Goal: Information Seeking & Learning: Learn about a topic

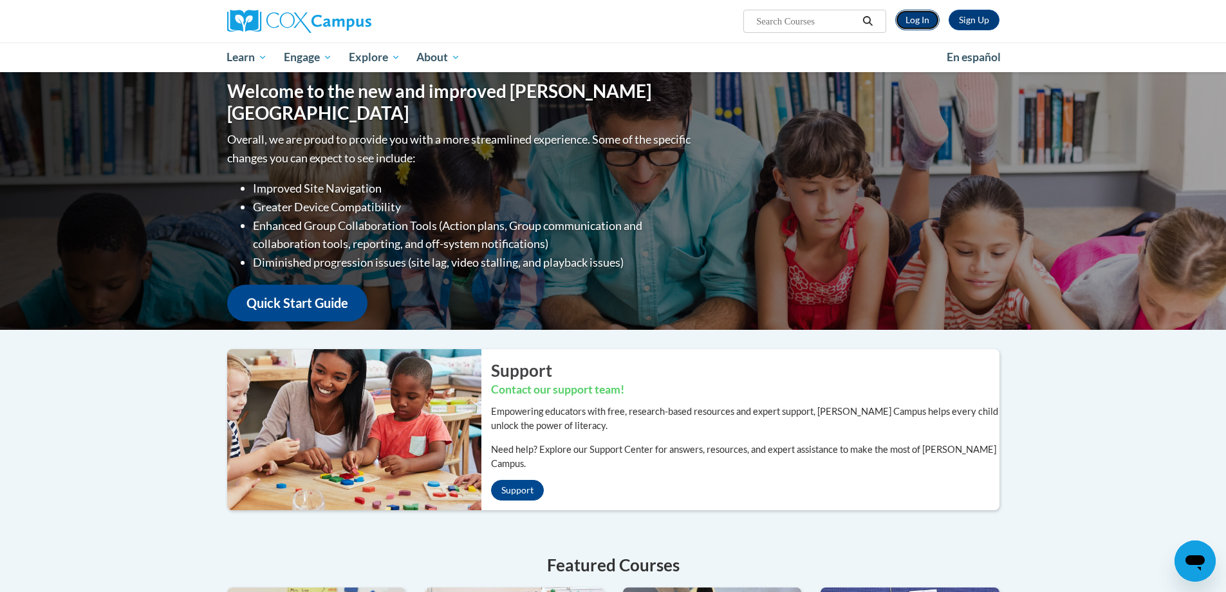
click at [929, 21] on link "Log In" at bounding box center [917, 20] width 44 height 21
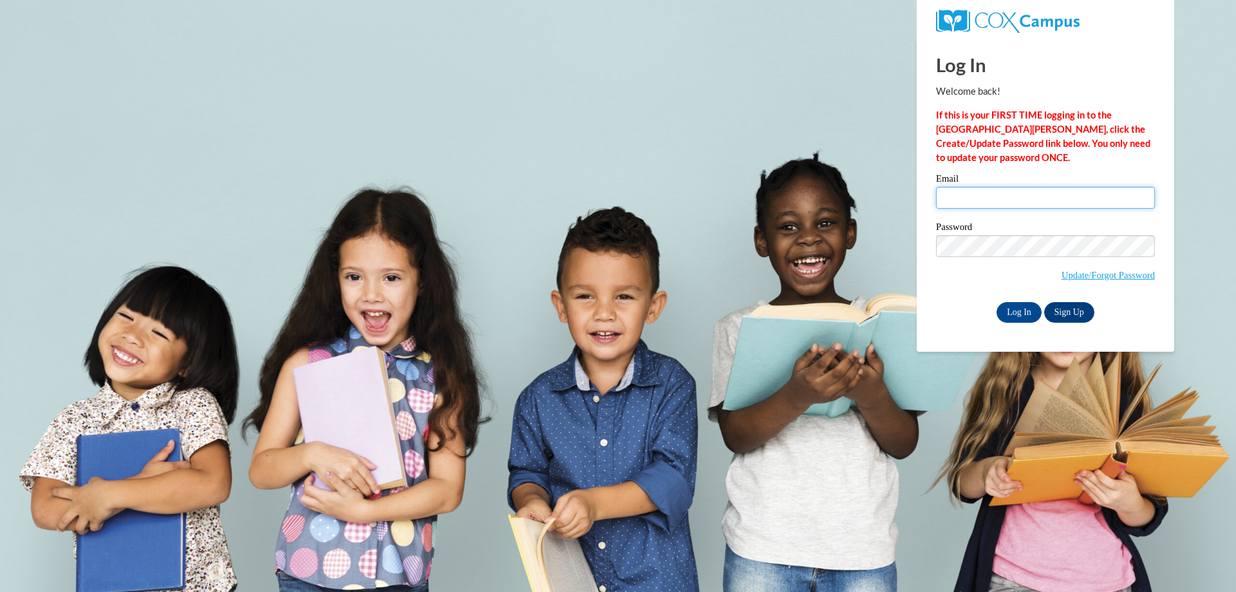
click at [1026, 188] on input "Email" at bounding box center [1045, 198] width 219 height 22
type input "wells.michael.k@muscogee.k12.ga.us"
click at [1020, 314] on input "Log In" at bounding box center [1019, 312] width 45 height 21
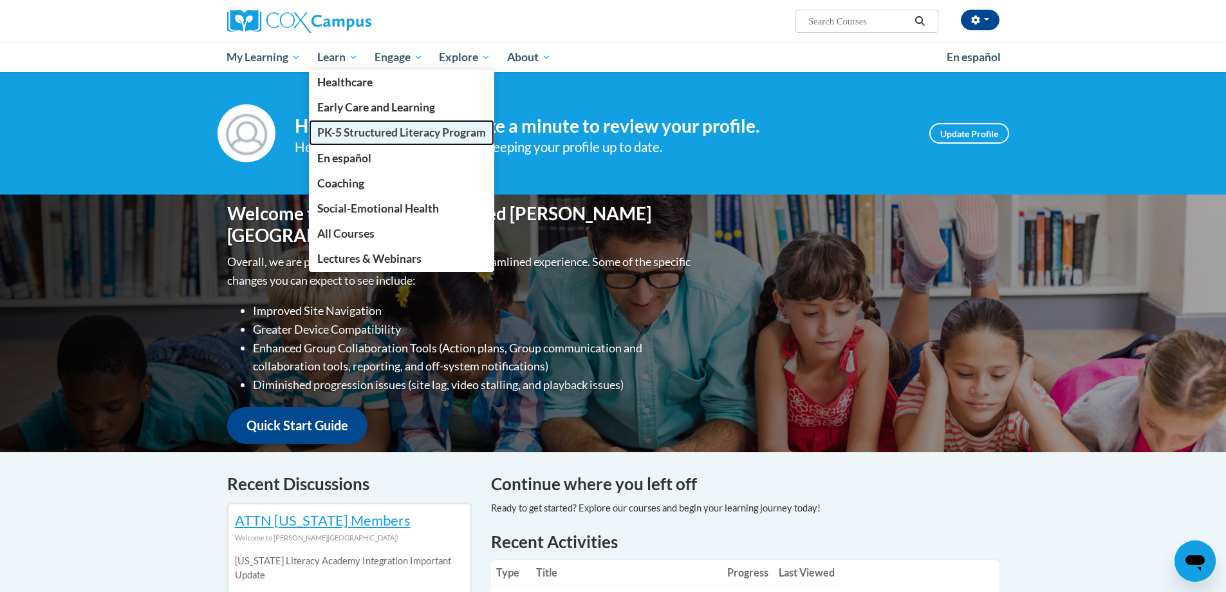
click at [362, 136] on span "PK-5 Structured Literacy Program" at bounding box center [401, 133] width 169 height 14
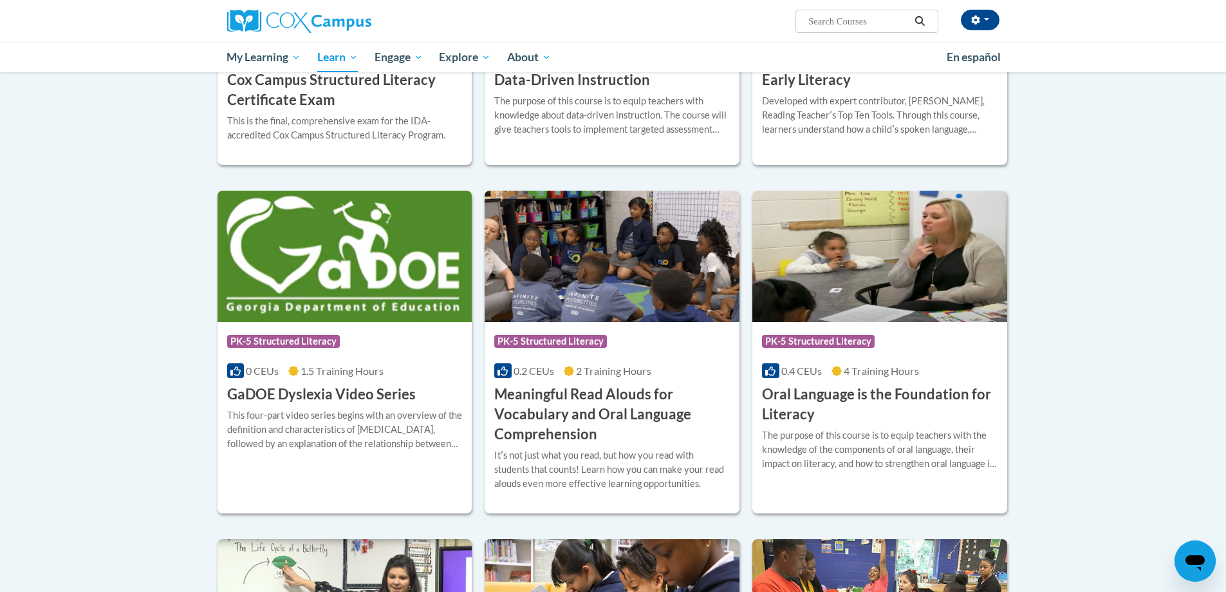
scroll to position [708, 0]
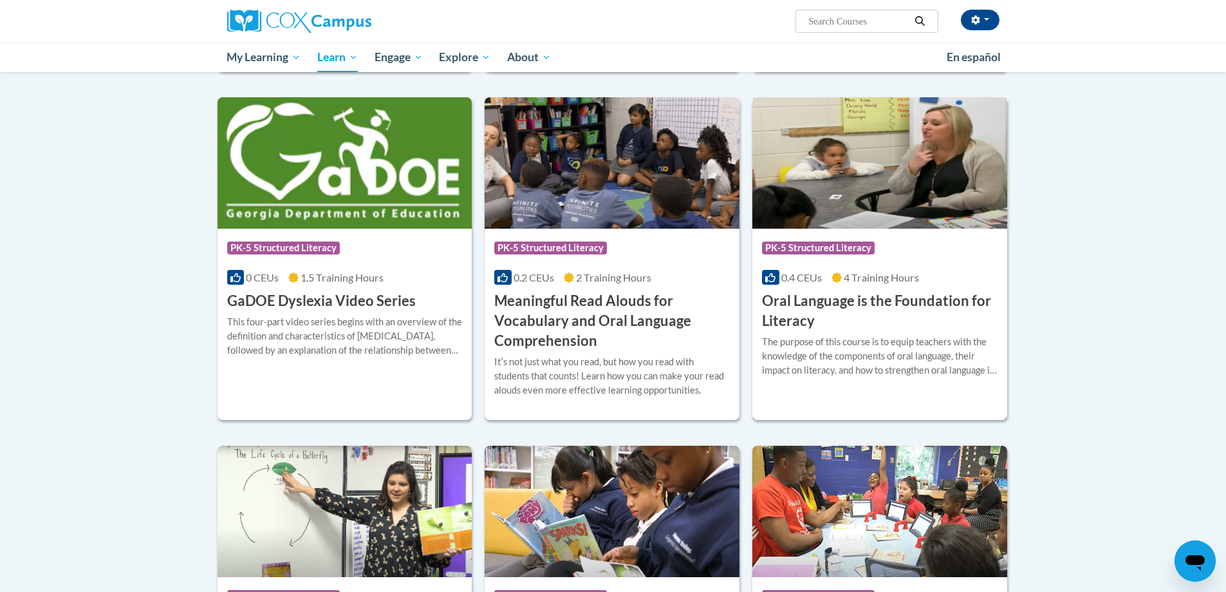
click at [806, 305] on h3 "Oral Language is the Foundation for Literacy" at bounding box center [880, 311] width 236 height 40
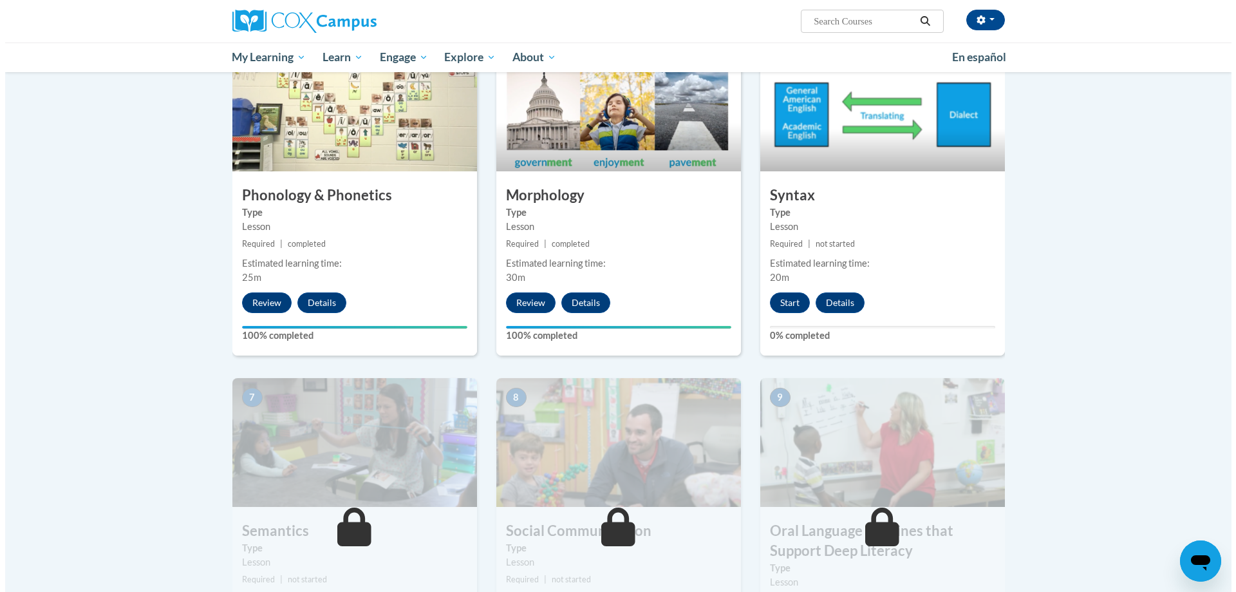
scroll to position [682, 0]
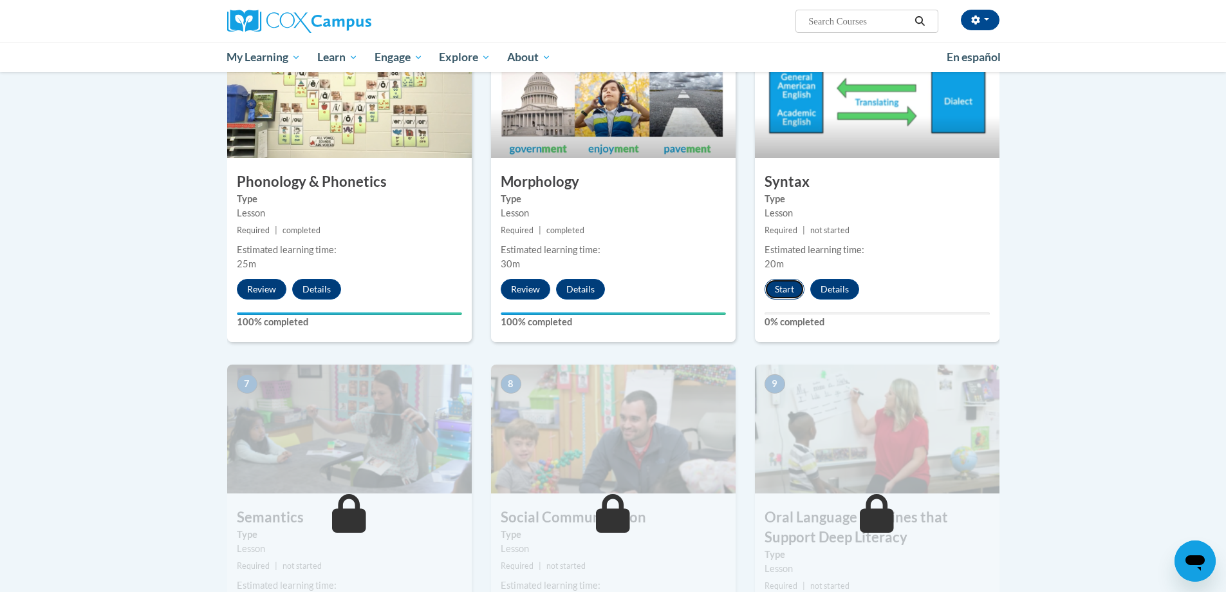
click at [791, 297] on button "Start" at bounding box center [785, 289] width 40 height 21
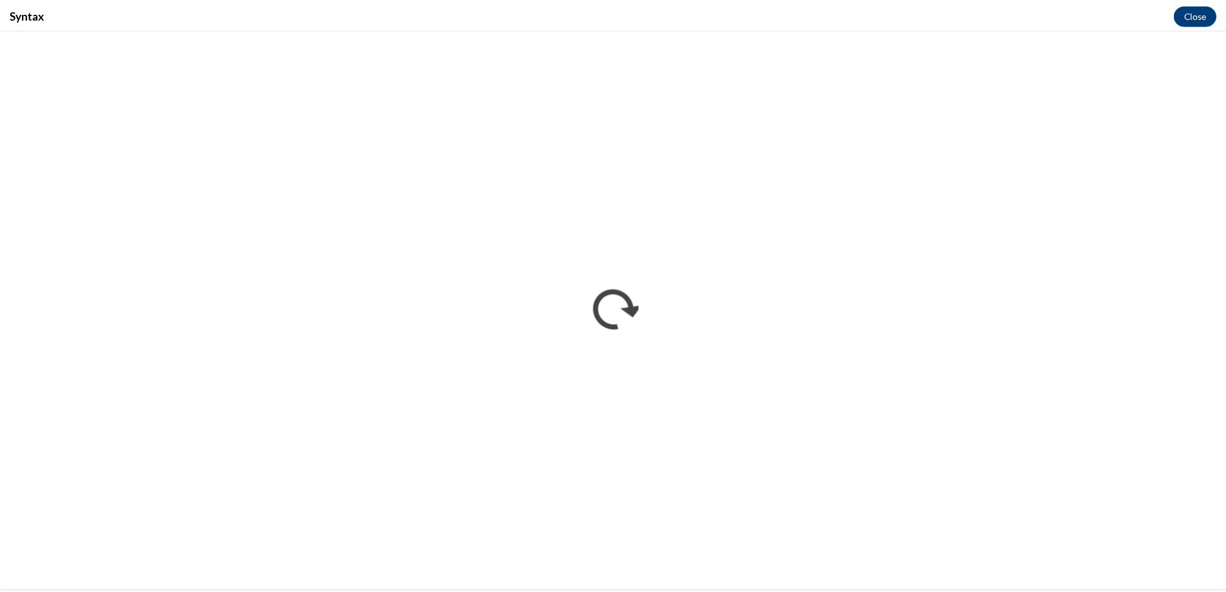
scroll to position [0, 0]
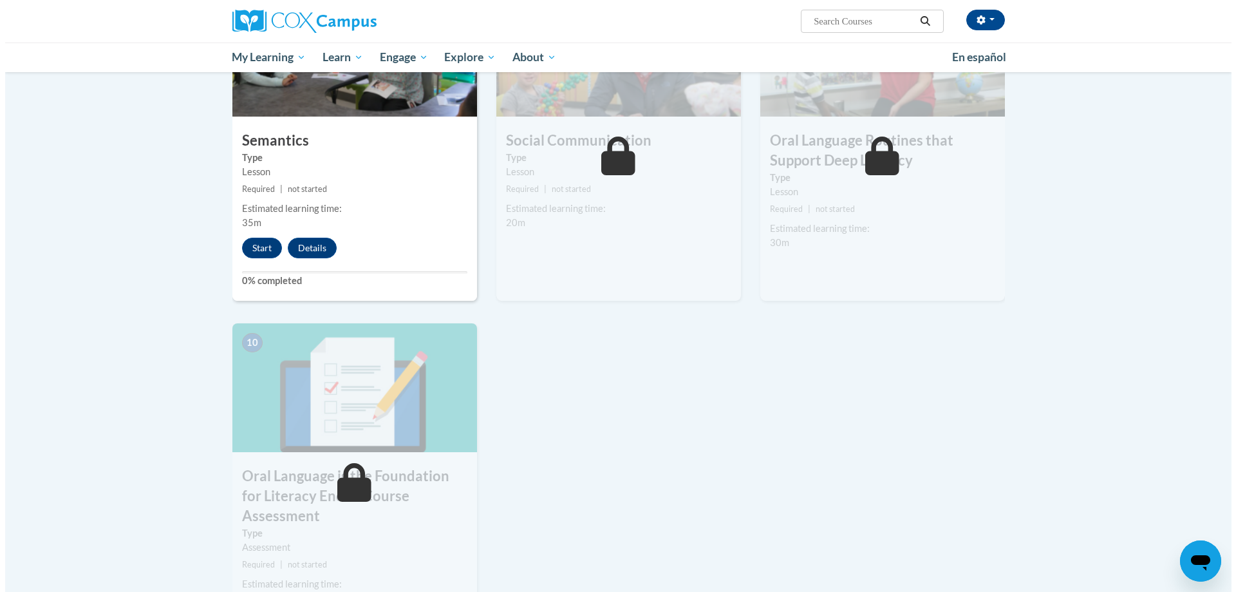
scroll to position [876, 0]
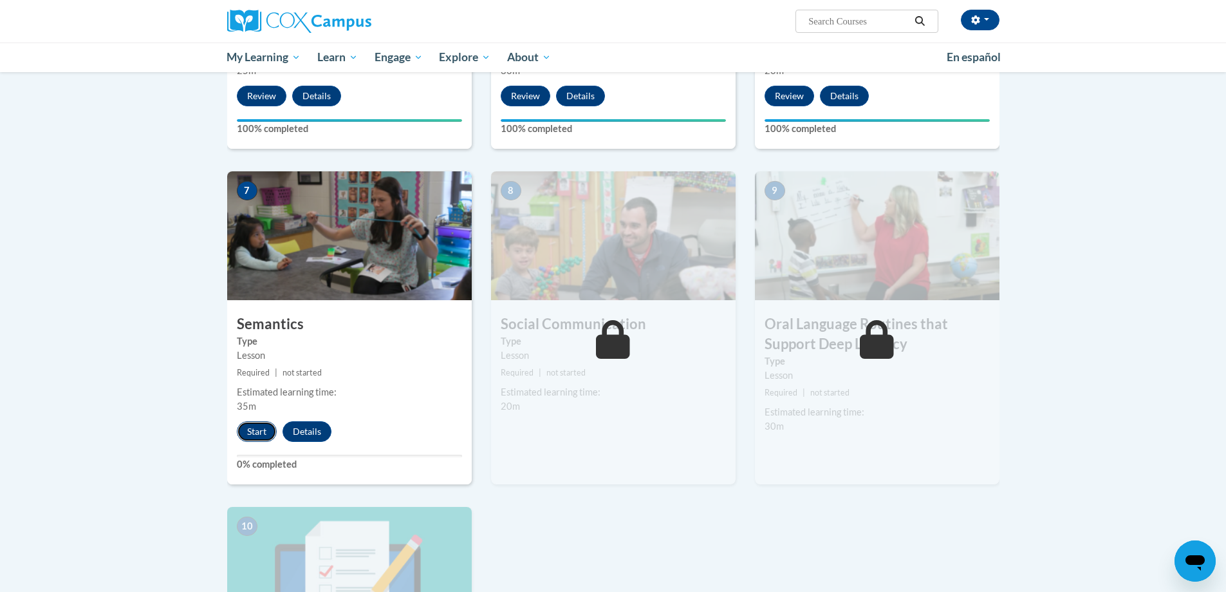
click at [264, 428] on button "Start" at bounding box center [257, 431] width 40 height 21
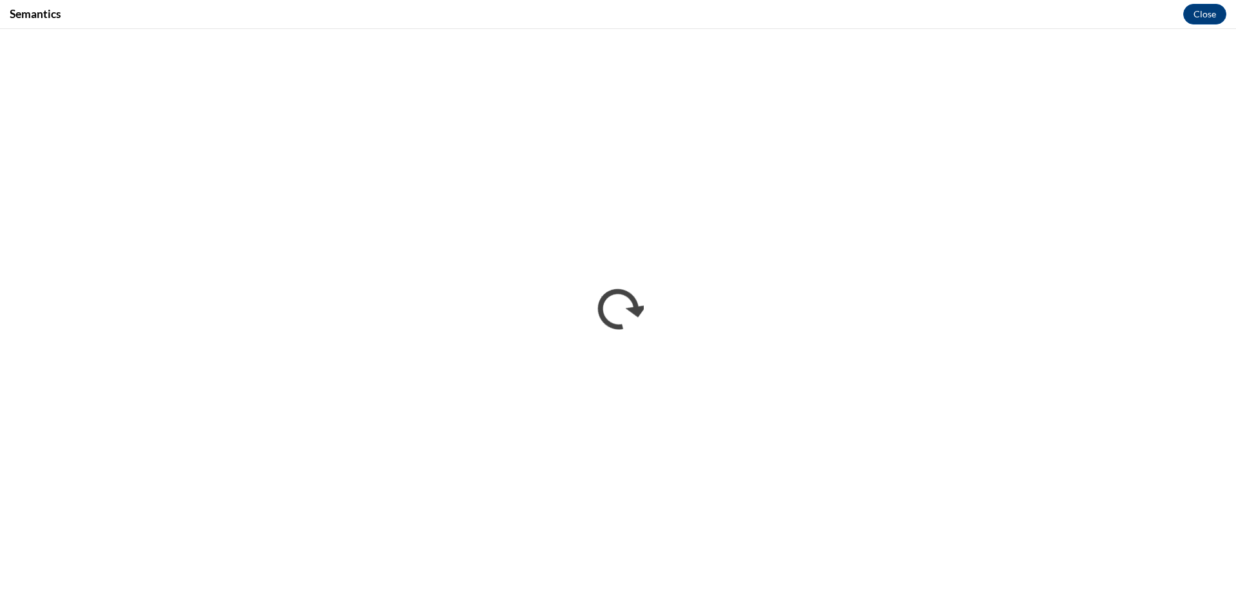
scroll to position [0, 0]
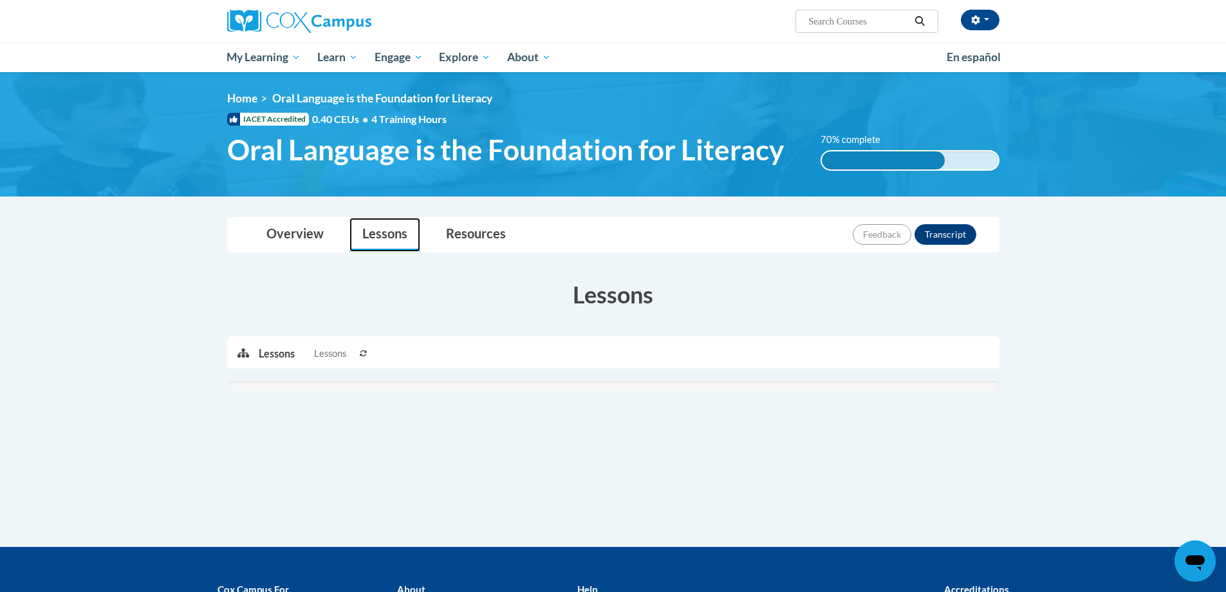
click at [395, 234] on link "Lessons" at bounding box center [385, 235] width 71 height 34
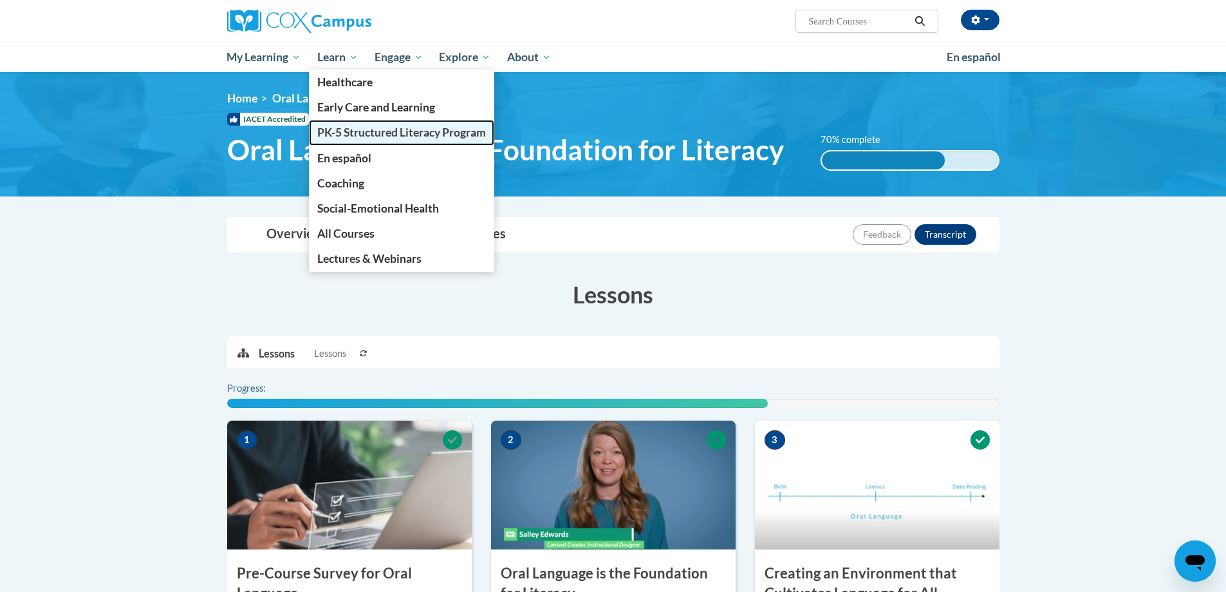
click at [348, 134] on span "PK-5 Structured Literacy Program" at bounding box center [401, 133] width 169 height 14
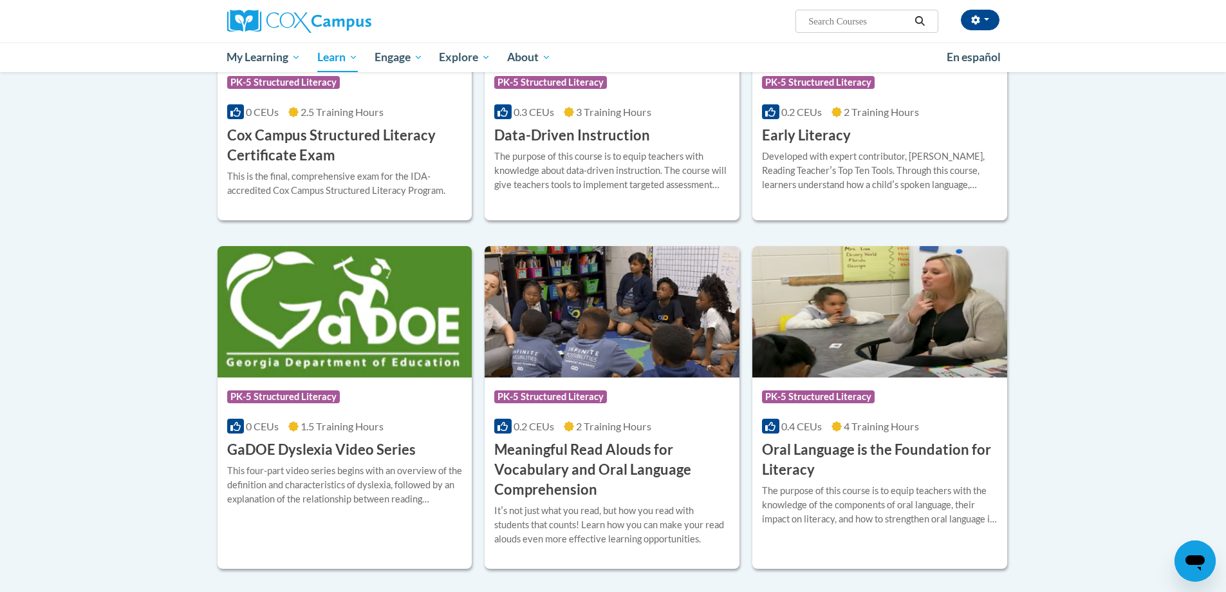
scroll to position [644, 0]
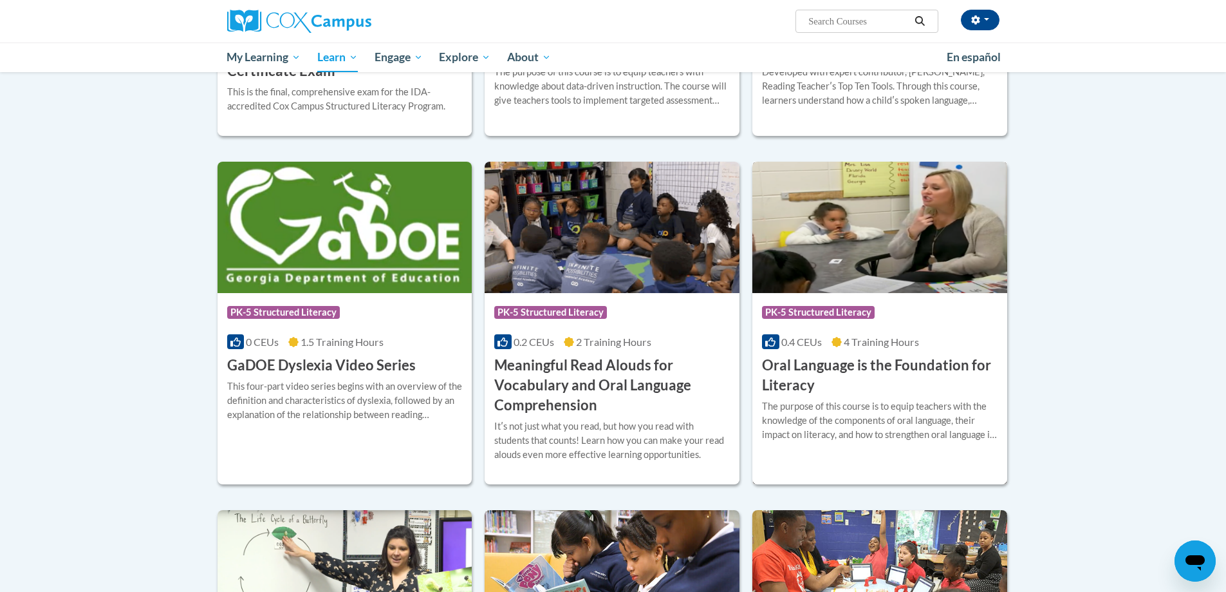
click at [850, 372] on h3 "Oral Language is the Foundation for Literacy" at bounding box center [880, 375] width 236 height 40
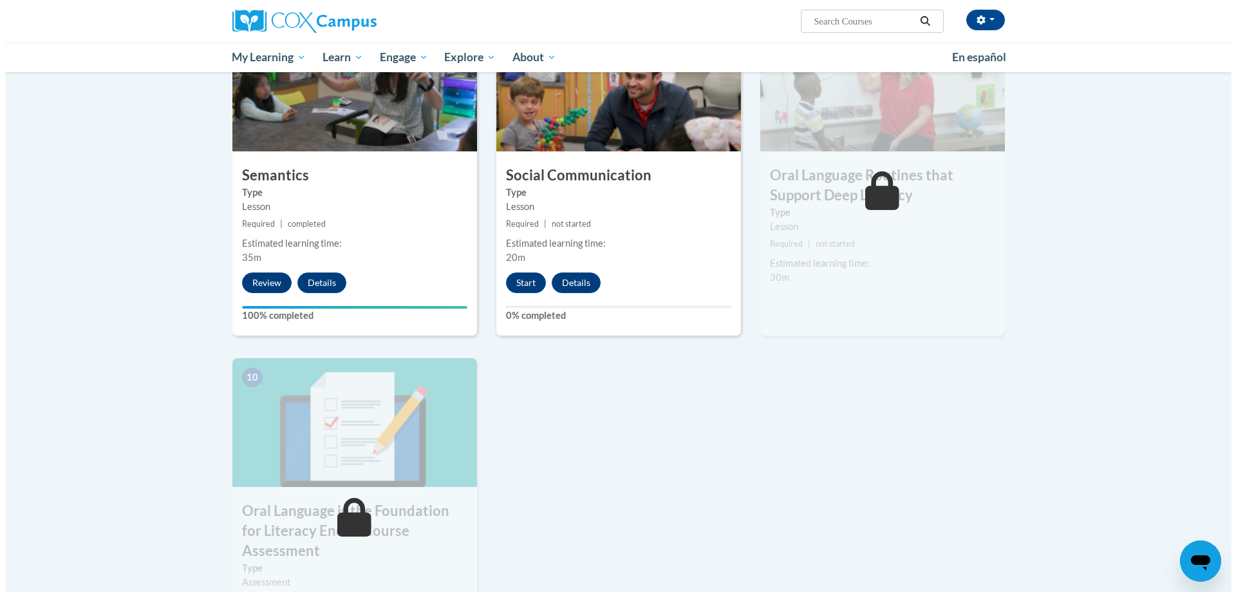
scroll to position [1030, 0]
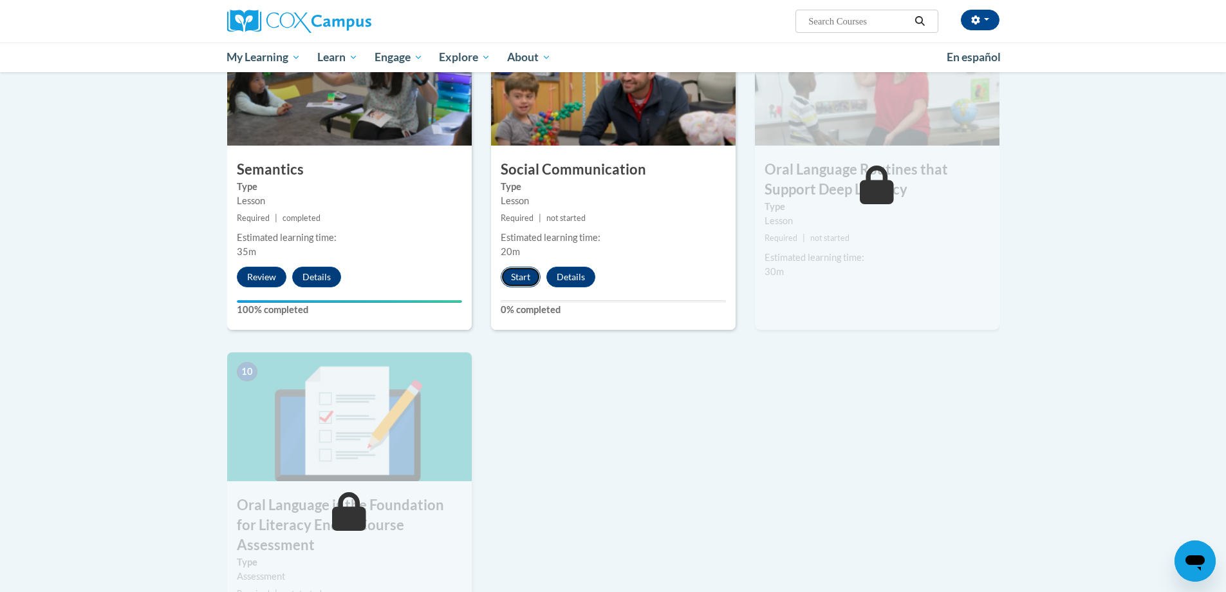
click at [514, 277] on button "Start" at bounding box center [521, 277] width 40 height 21
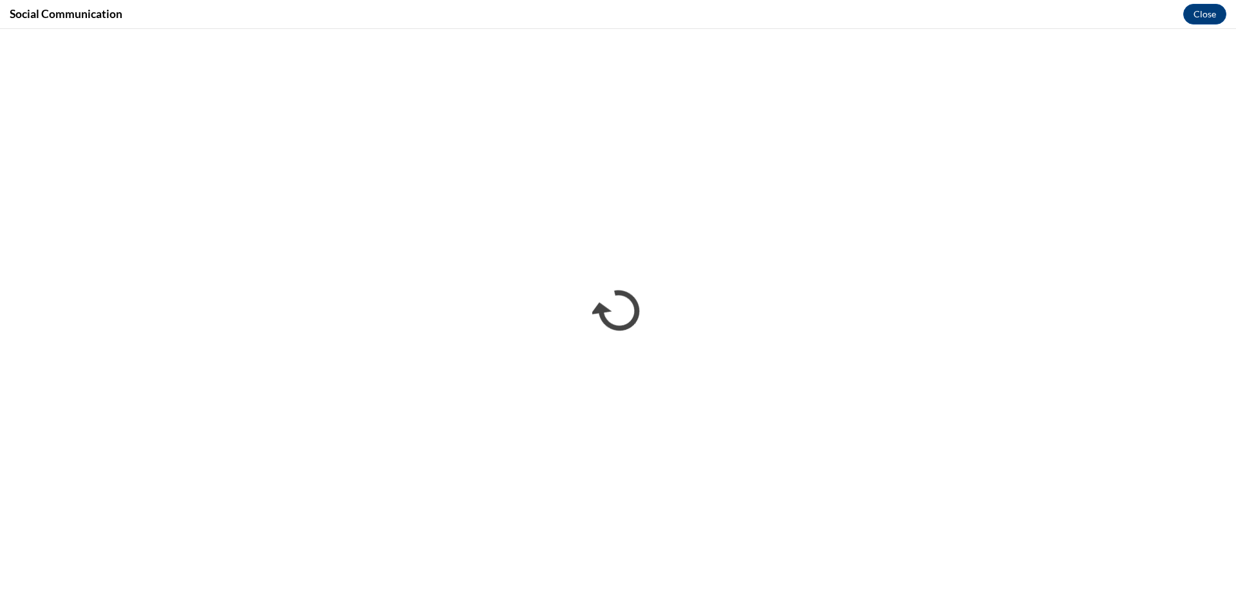
scroll to position [0, 0]
